Goal: Transaction & Acquisition: Purchase product/service

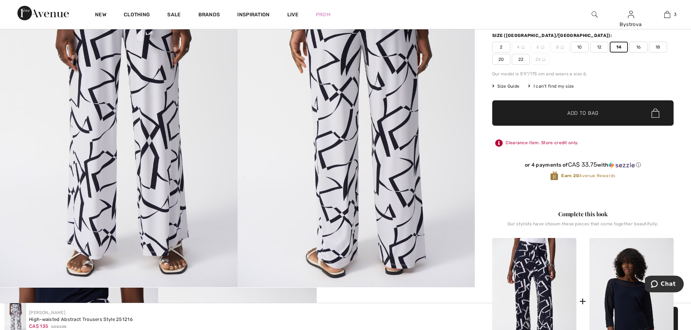
scroll to position [109, 0]
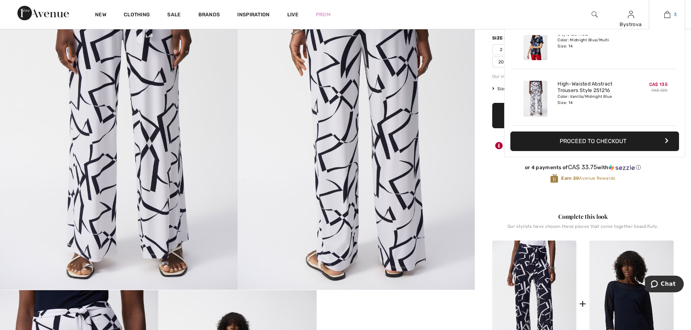
click at [668, 17] on img at bounding box center [667, 14] width 6 height 9
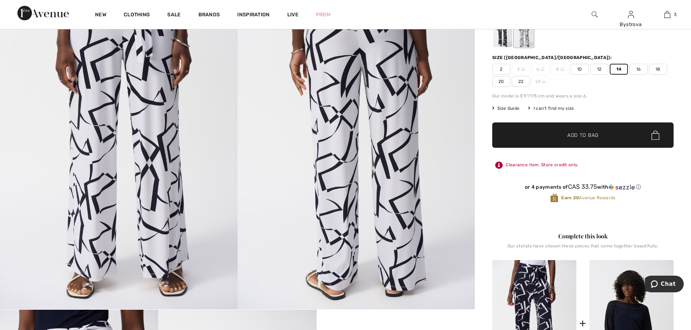
scroll to position [73, 0]
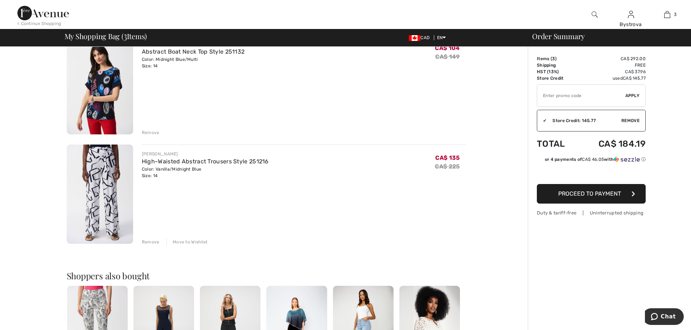
click at [151, 242] on div "Remove" at bounding box center [151, 242] width 18 height 7
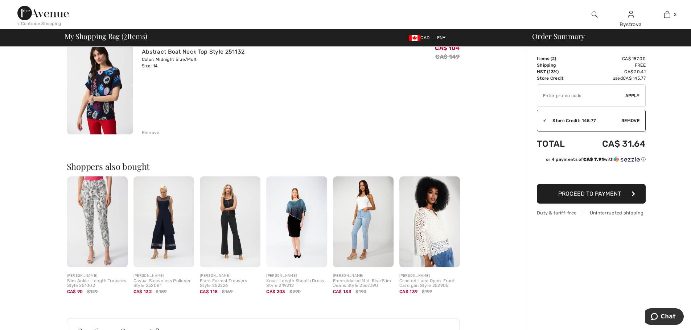
scroll to position [145, 0]
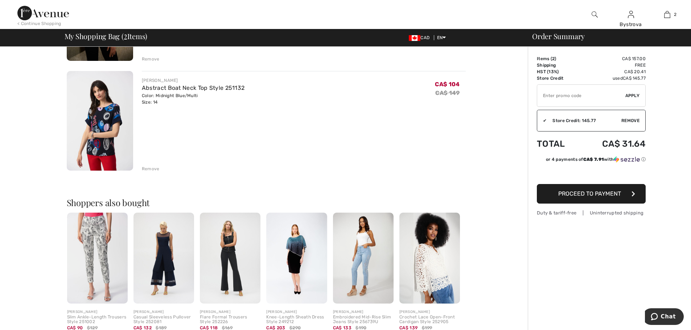
click at [423, 272] on img at bounding box center [429, 258] width 61 height 91
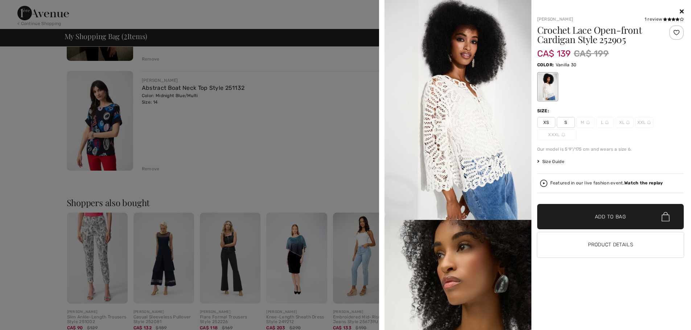
click at [491, 171] on img at bounding box center [457, 110] width 147 height 220
click at [586, 244] on button "Product Details" at bounding box center [610, 244] width 147 height 25
click at [574, 245] on button "Product Details" at bounding box center [610, 244] width 147 height 25
click at [595, 244] on button "Product Details" at bounding box center [610, 244] width 147 height 25
click at [599, 247] on button "Product Details" at bounding box center [610, 244] width 147 height 25
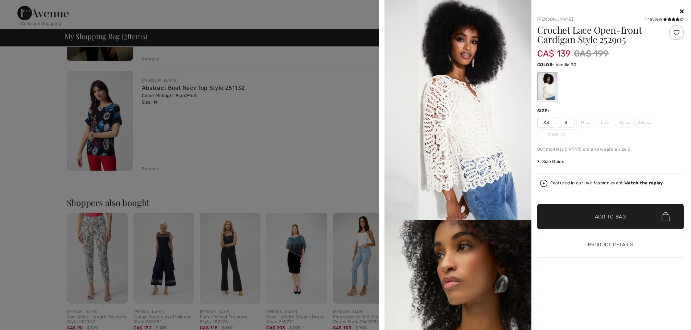
click at [507, 178] on img at bounding box center [457, 110] width 147 height 220
click at [611, 248] on button "Product Details" at bounding box center [610, 244] width 147 height 25
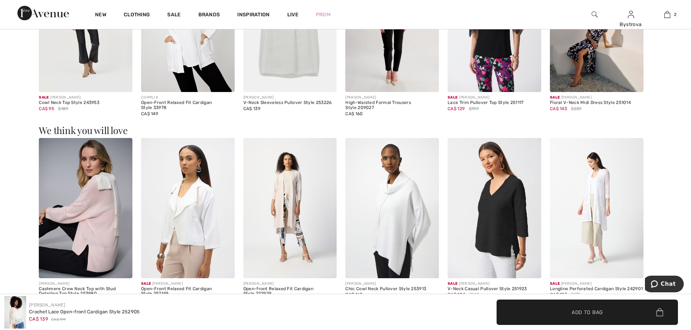
scroll to position [979, 0]
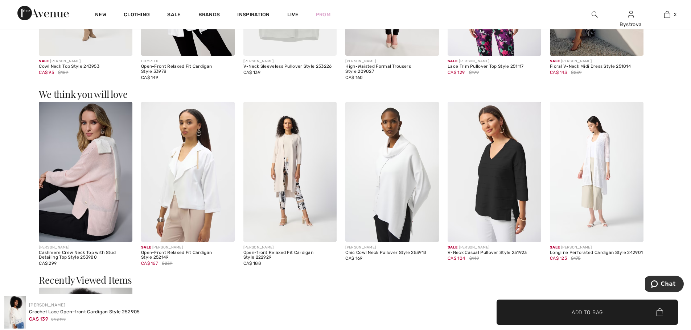
click at [565, 205] on img at bounding box center [597, 172] width 94 height 140
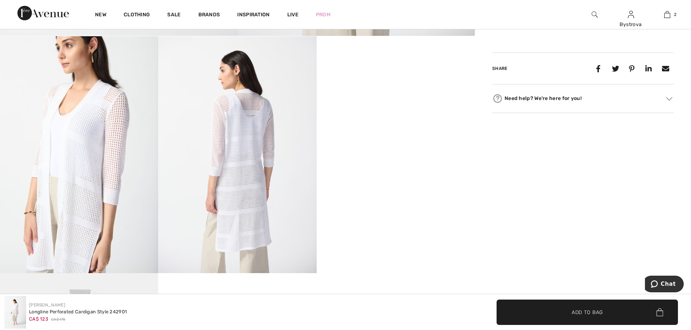
scroll to position [363, 0]
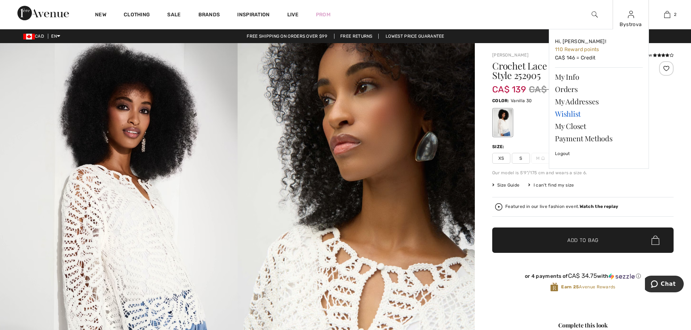
click at [571, 113] on link "Wishlist" at bounding box center [599, 114] width 88 height 12
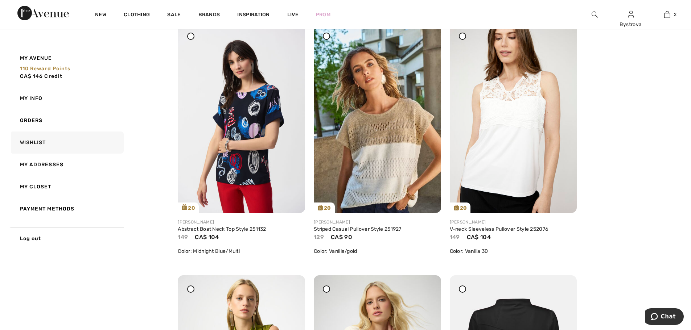
scroll to position [585, 0]
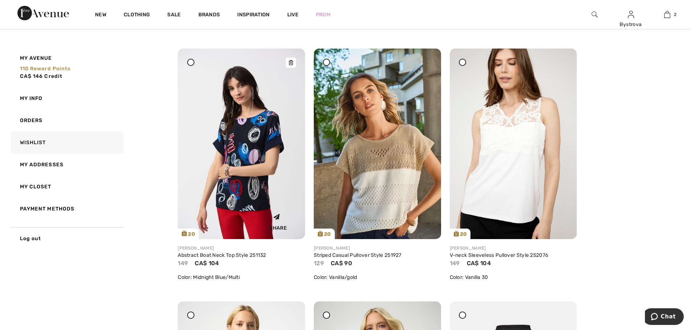
click at [246, 146] on img at bounding box center [241, 144] width 127 height 190
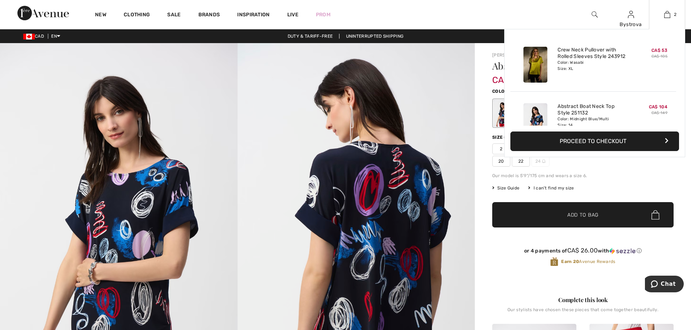
click at [580, 66] on div "Color: Wasabi Size: XL" at bounding box center [592, 66] width 71 height 12
click at [578, 53] on link "Crew Neck Pullover with Rolled Sleeves Style 243912" at bounding box center [592, 53] width 71 height 13
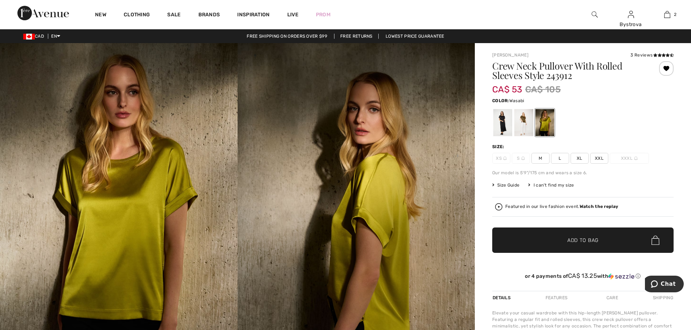
click at [594, 208] on strong "Watch the replay" at bounding box center [598, 206] width 39 height 5
click at [519, 125] on div at bounding box center [523, 122] width 19 height 27
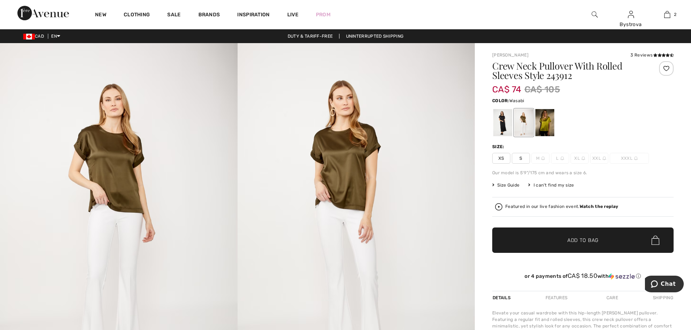
click at [548, 131] on div at bounding box center [544, 122] width 19 height 27
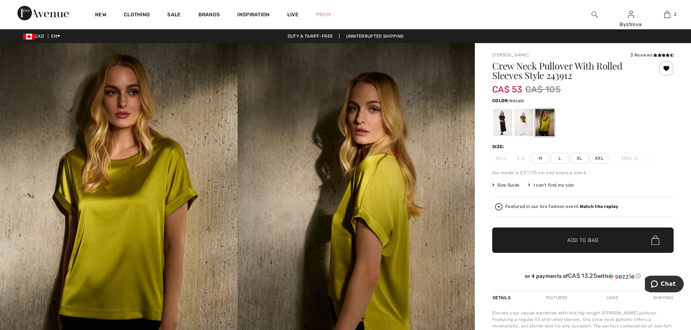
click at [577, 160] on span "XL" at bounding box center [579, 158] width 18 height 11
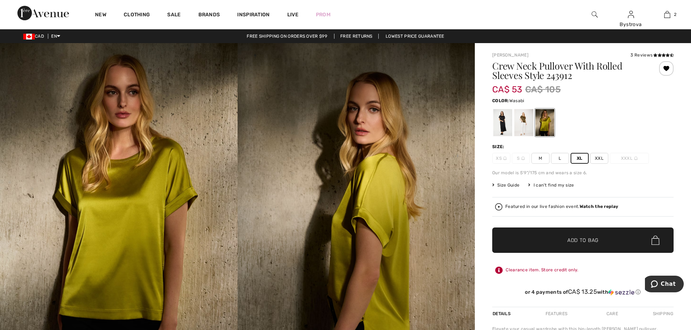
click at [603, 206] on strong "Watch the replay" at bounding box center [598, 206] width 39 height 5
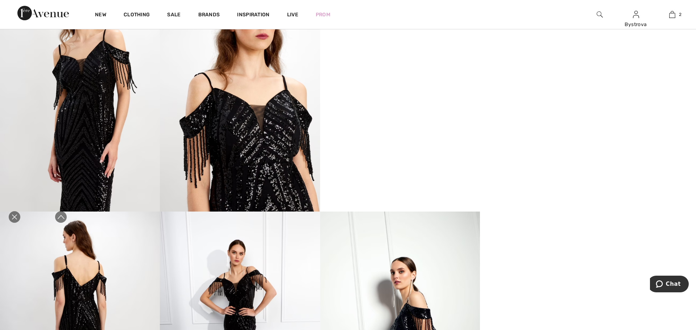
scroll to position [399, 0]
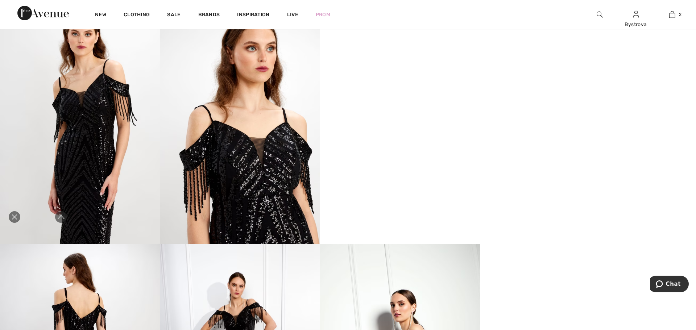
drag, startPoint x: 18, startPoint y: 216, endPoint x: 541, endPoint y: 167, distance: 524.9
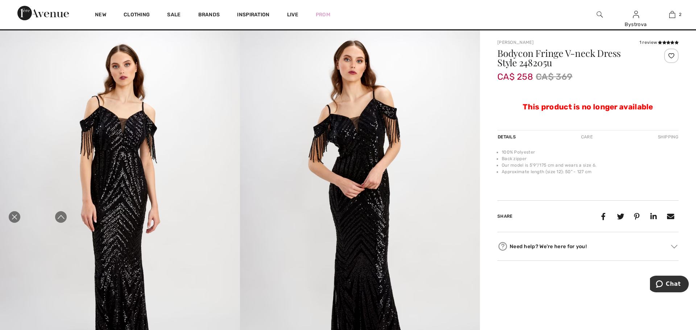
scroll to position [0, 0]
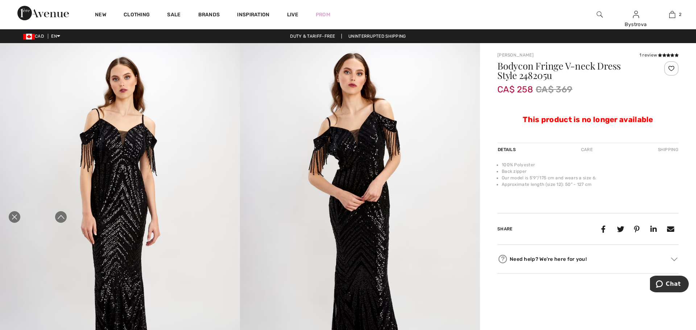
drag, startPoint x: 15, startPoint y: 216, endPoint x: 251, endPoint y: 236, distance: 237.7
click at [15, 216] on icon "Close live curation" at bounding box center [14, 217] width 9 height 9
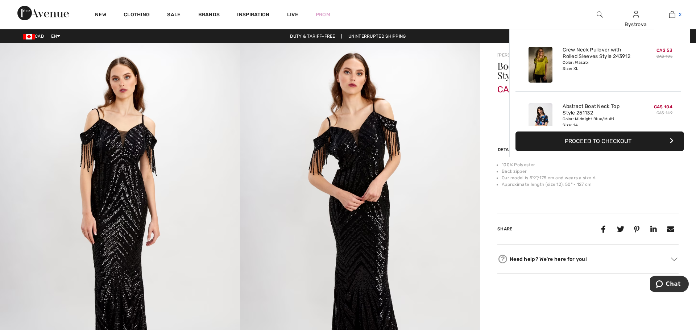
click at [669, 17] on img at bounding box center [672, 14] width 6 height 9
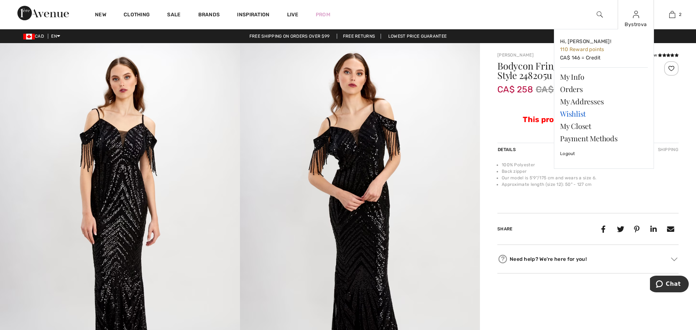
click at [575, 117] on link "Wishlist" at bounding box center [604, 114] width 88 height 12
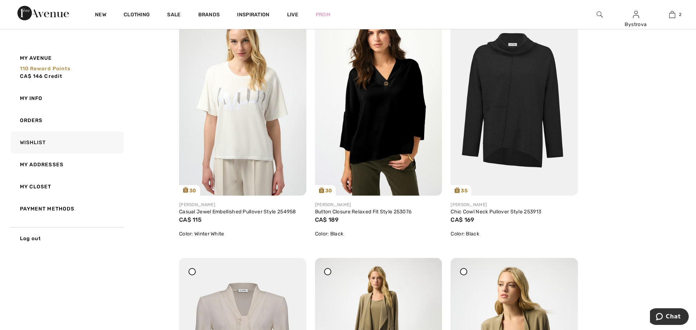
scroll to position [1124, 0]
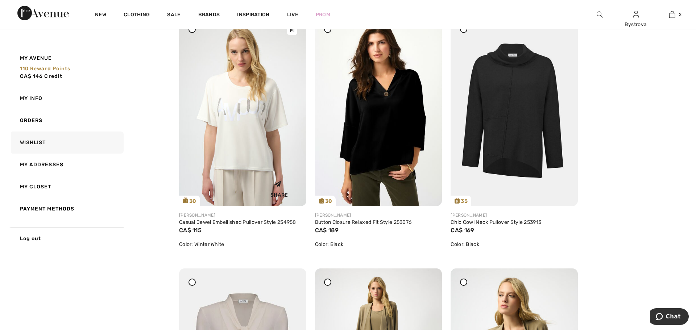
click at [277, 168] on img at bounding box center [242, 111] width 127 height 190
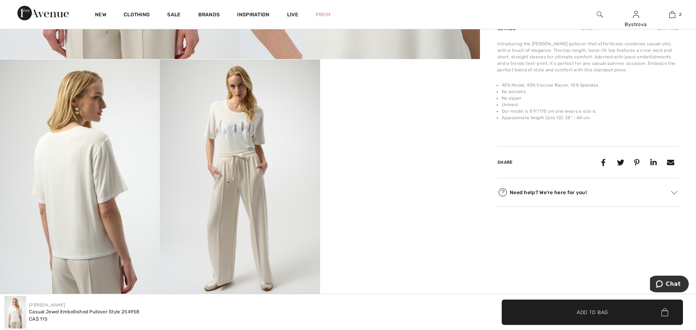
scroll to position [363, 0]
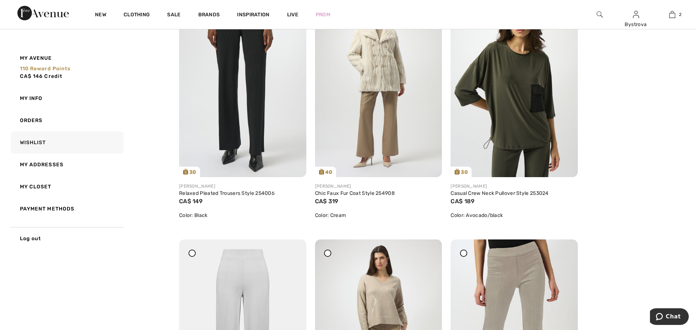
scroll to position [1632, 0]
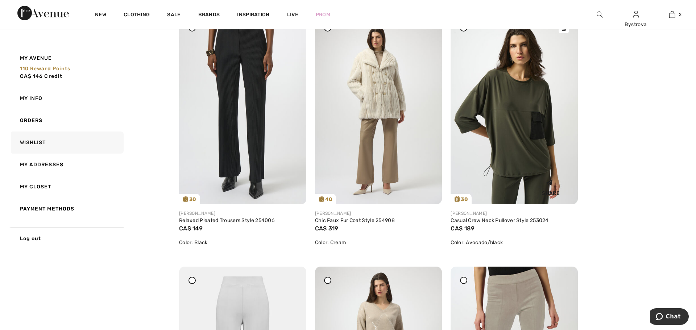
click at [531, 174] on div "Share" at bounding box center [550, 186] width 43 height 26
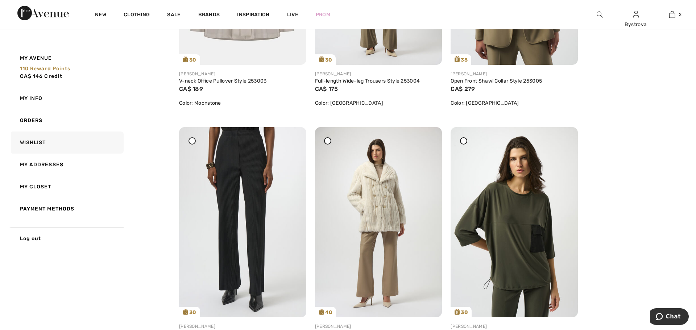
scroll to position [1559, 0]
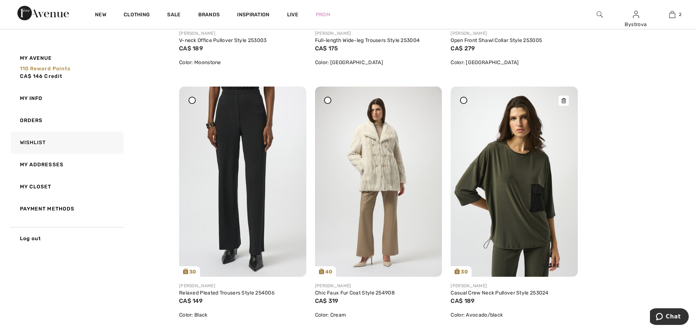
click at [499, 194] on img at bounding box center [514, 182] width 127 height 190
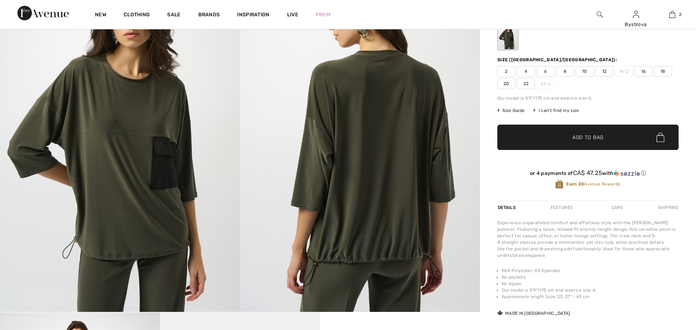
checkbox input "true"
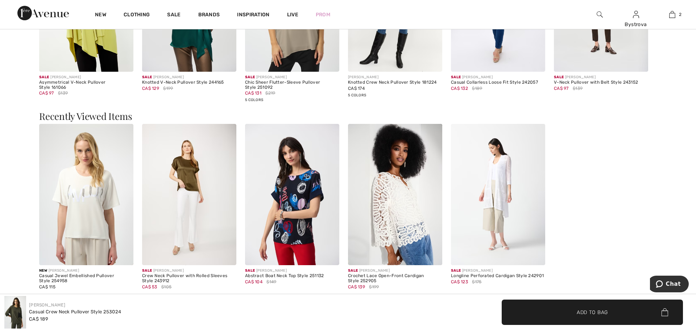
scroll to position [905, 0]
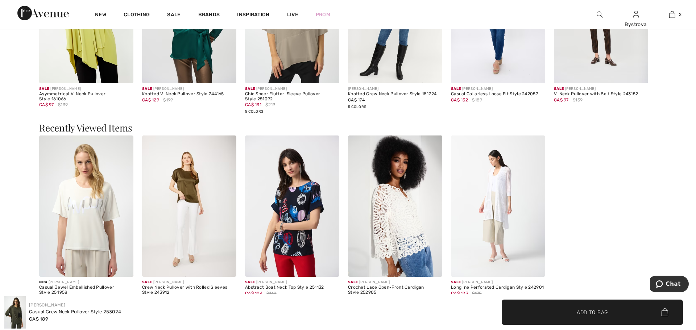
click at [186, 210] on img at bounding box center [189, 206] width 94 height 141
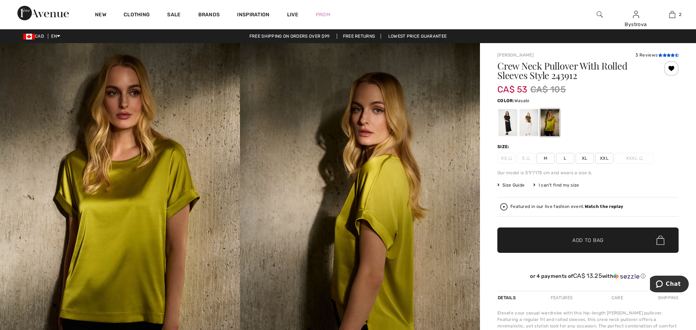
click at [658, 57] on span at bounding box center [668, 55] width 20 height 4
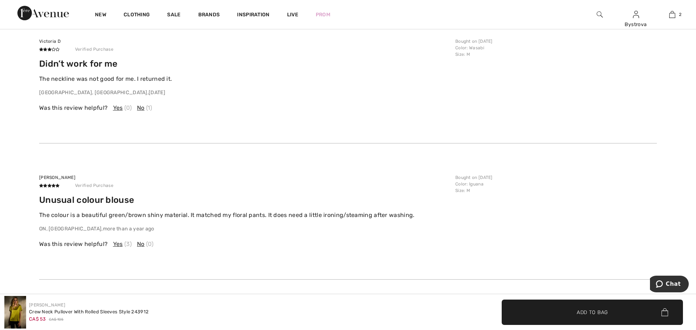
scroll to position [2033, 0]
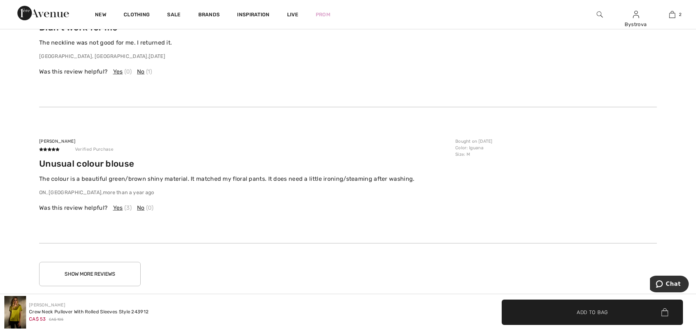
click at [114, 262] on button "Show More Reviews" at bounding box center [90, 274] width 102 height 24
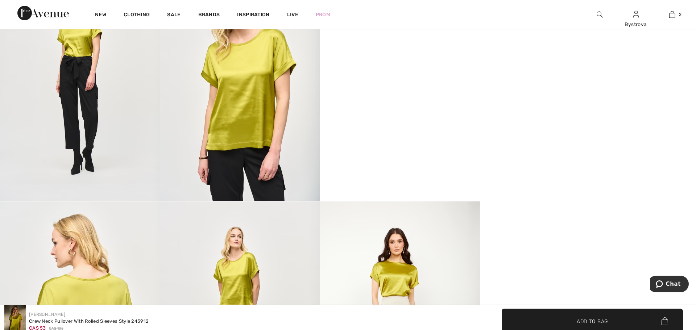
scroll to position [0, 0]
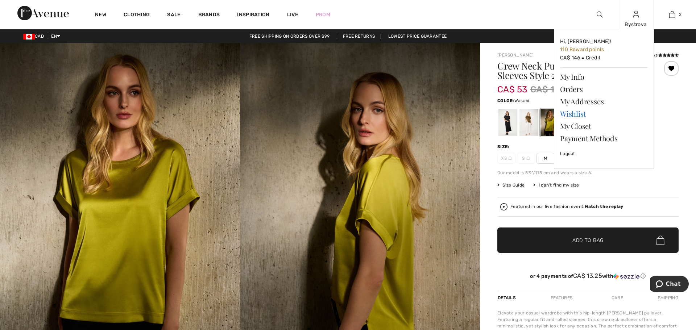
click at [567, 113] on link "Wishlist" at bounding box center [604, 114] width 88 height 12
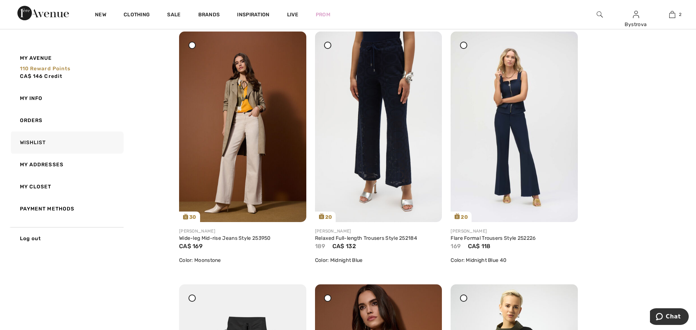
scroll to position [2139, 0]
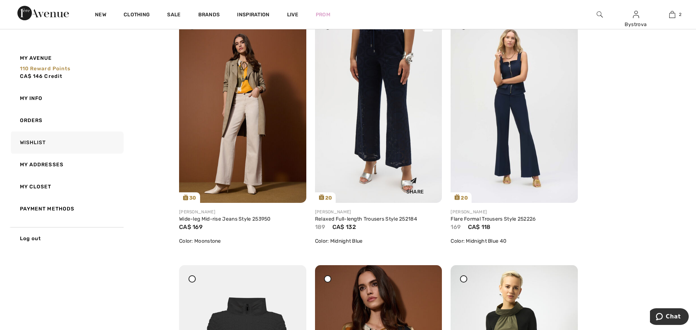
click at [381, 170] on img at bounding box center [378, 107] width 127 height 190
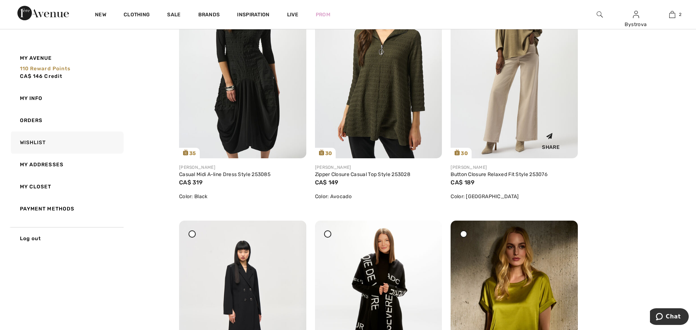
scroll to position [2611, 0]
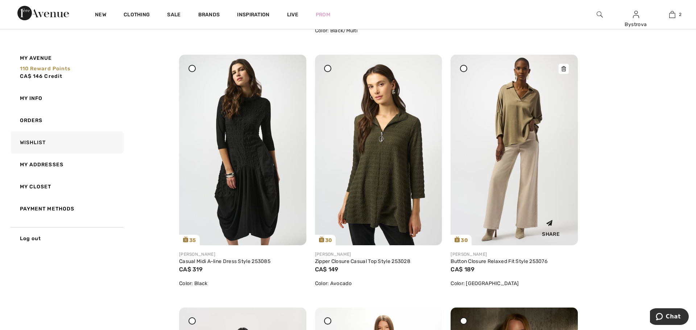
click at [516, 153] on img at bounding box center [514, 150] width 127 height 190
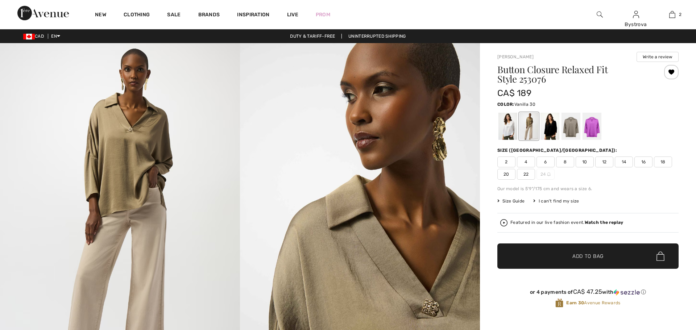
click at [501, 129] on div at bounding box center [508, 126] width 19 height 27
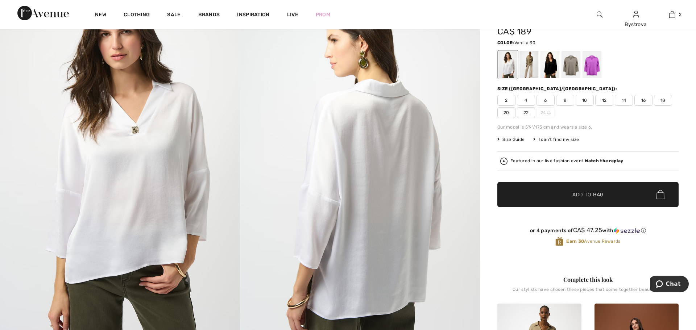
scroll to position [36, 0]
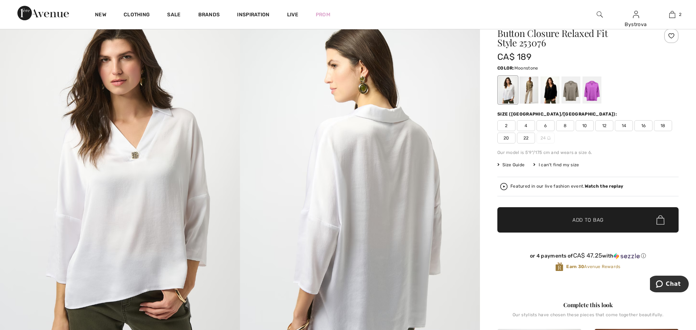
click at [568, 96] on div at bounding box center [571, 90] width 19 height 27
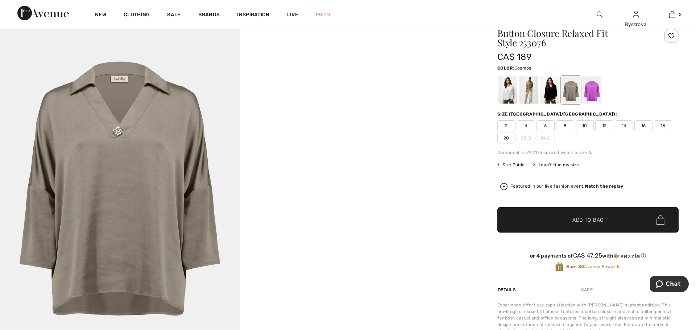
click at [588, 96] on div at bounding box center [592, 90] width 19 height 27
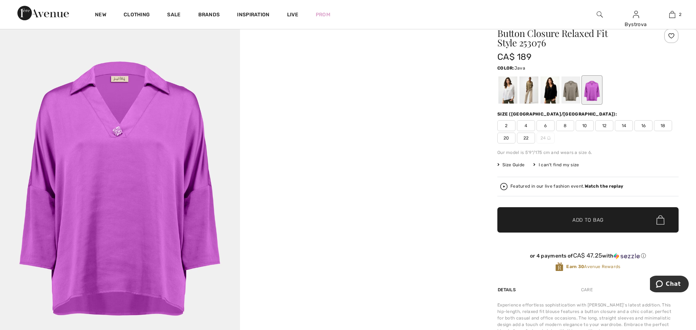
click at [526, 101] on div at bounding box center [529, 90] width 19 height 27
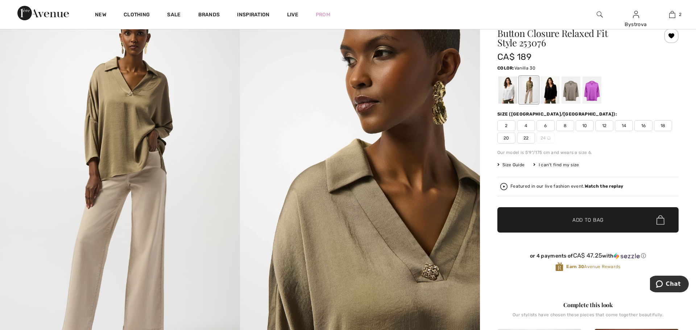
click at [503, 99] on div at bounding box center [508, 90] width 19 height 27
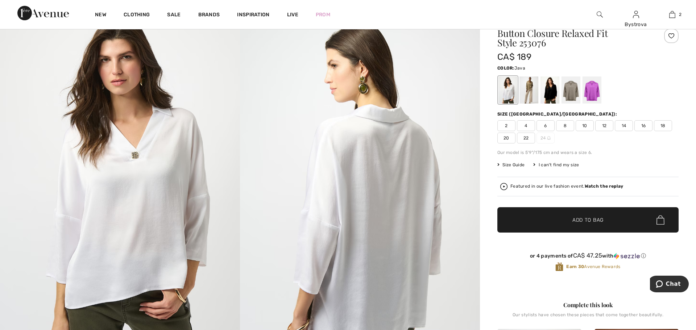
click at [520, 96] on div at bounding box center [529, 90] width 19 height 27
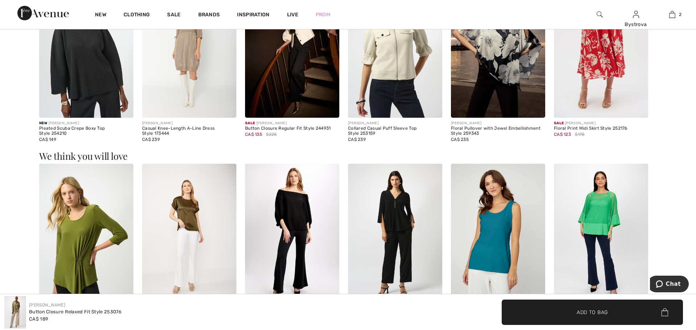
scroll to position [943, 0]
